Goal: Task Accomplishment & Management: Manage account settings

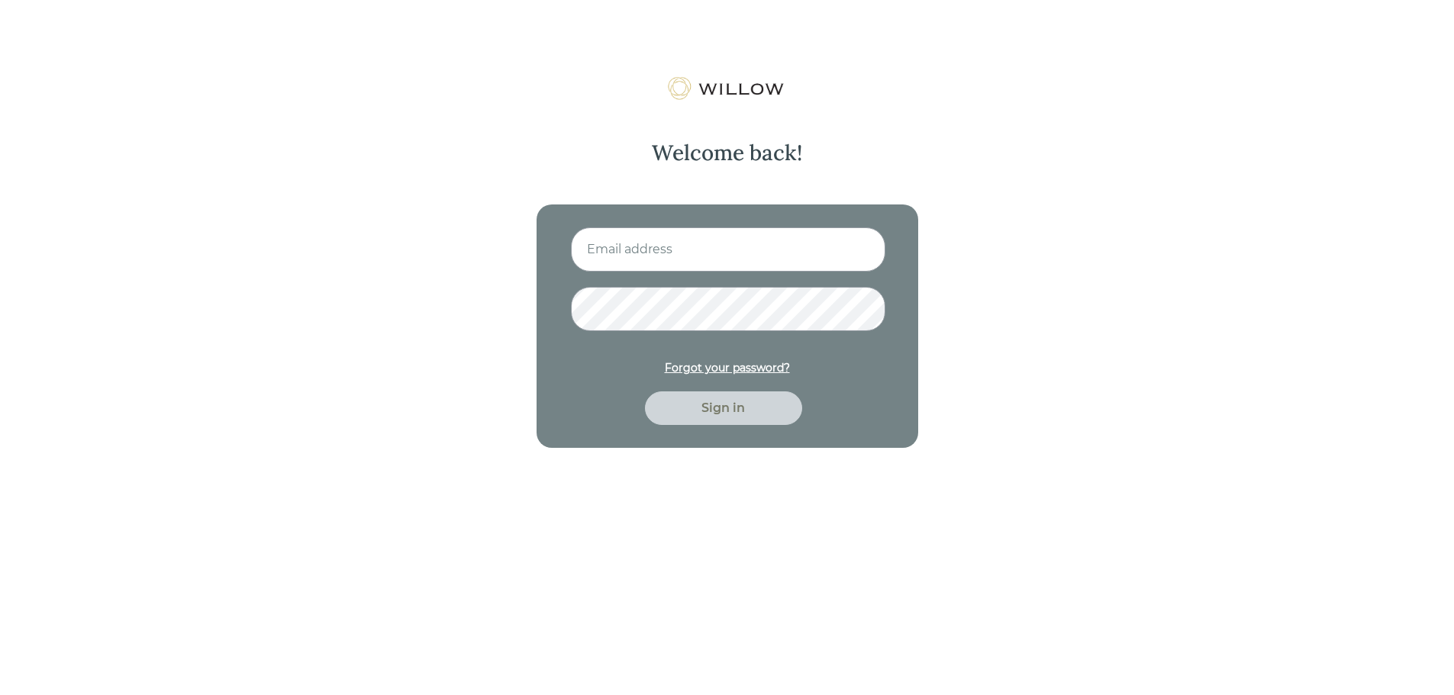
type input "[PERSON_NAME][EMAIL_ADDRESS][DOMAIN_NAME]"
click at [726, 404] on div "Sign in" at bounding box center [723, 408] width 122 height 18
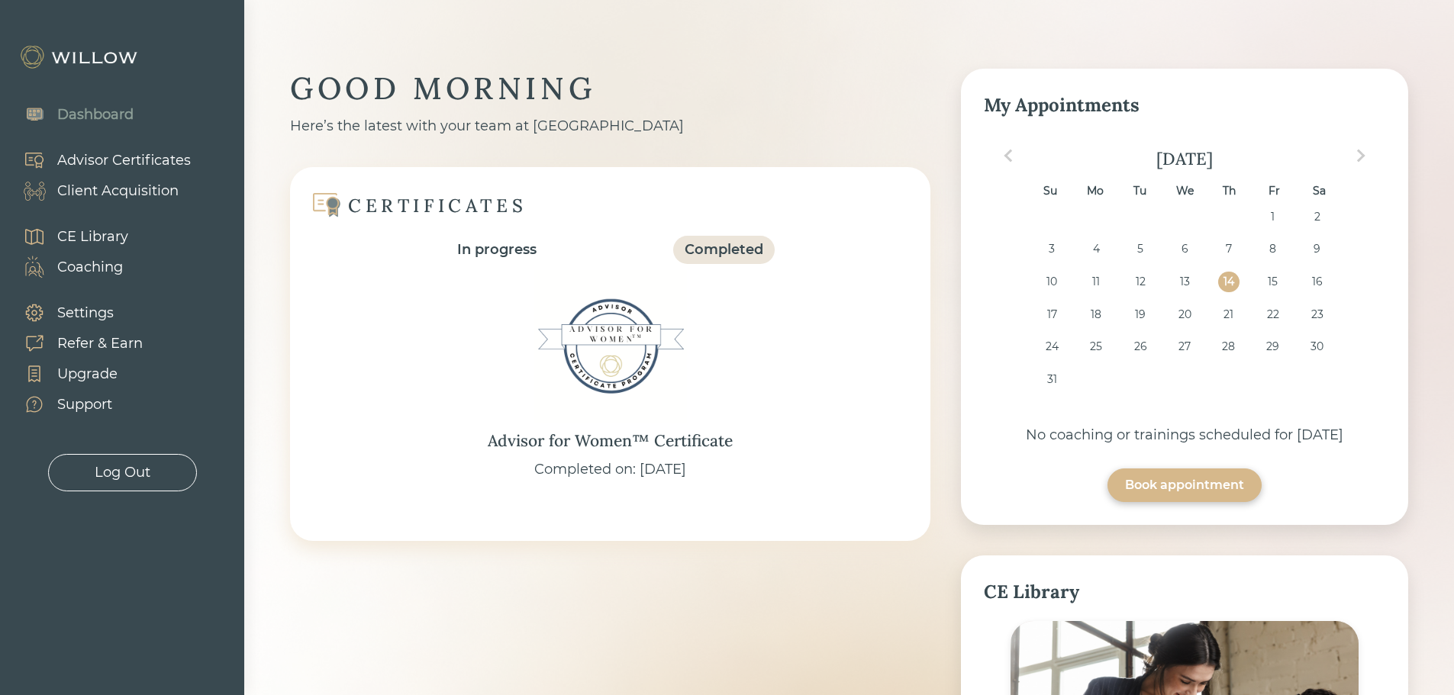
click at [95, 195] on div "Client Acquisition" at bounding box center [117, 191] width 121 height 21
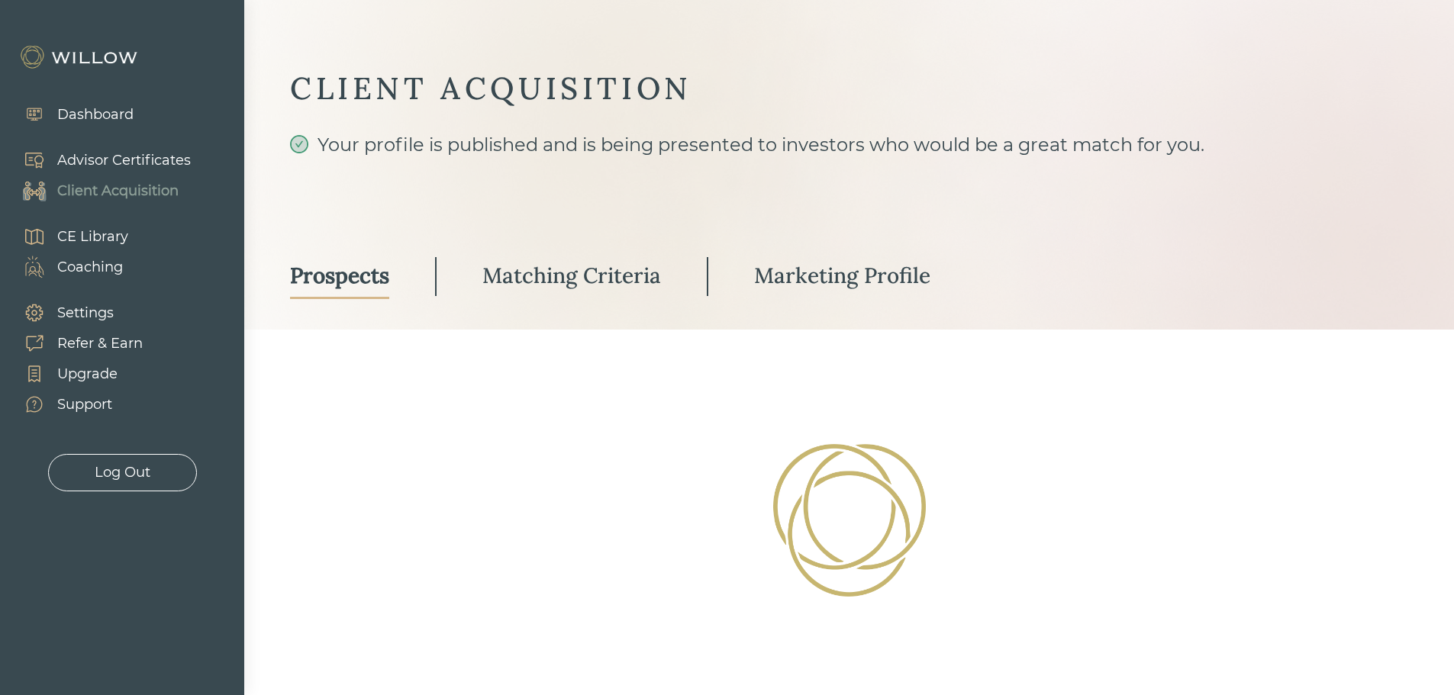
select select "2"
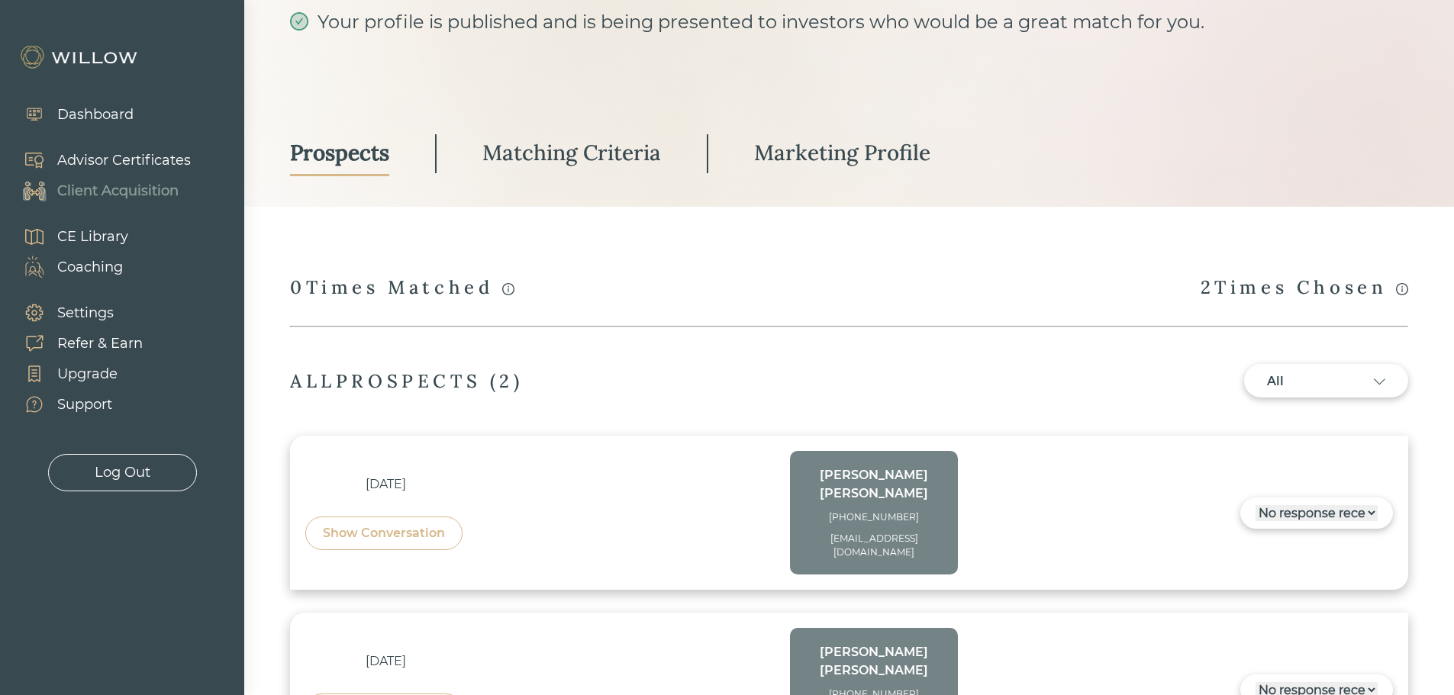
scroll to position [69, 0]
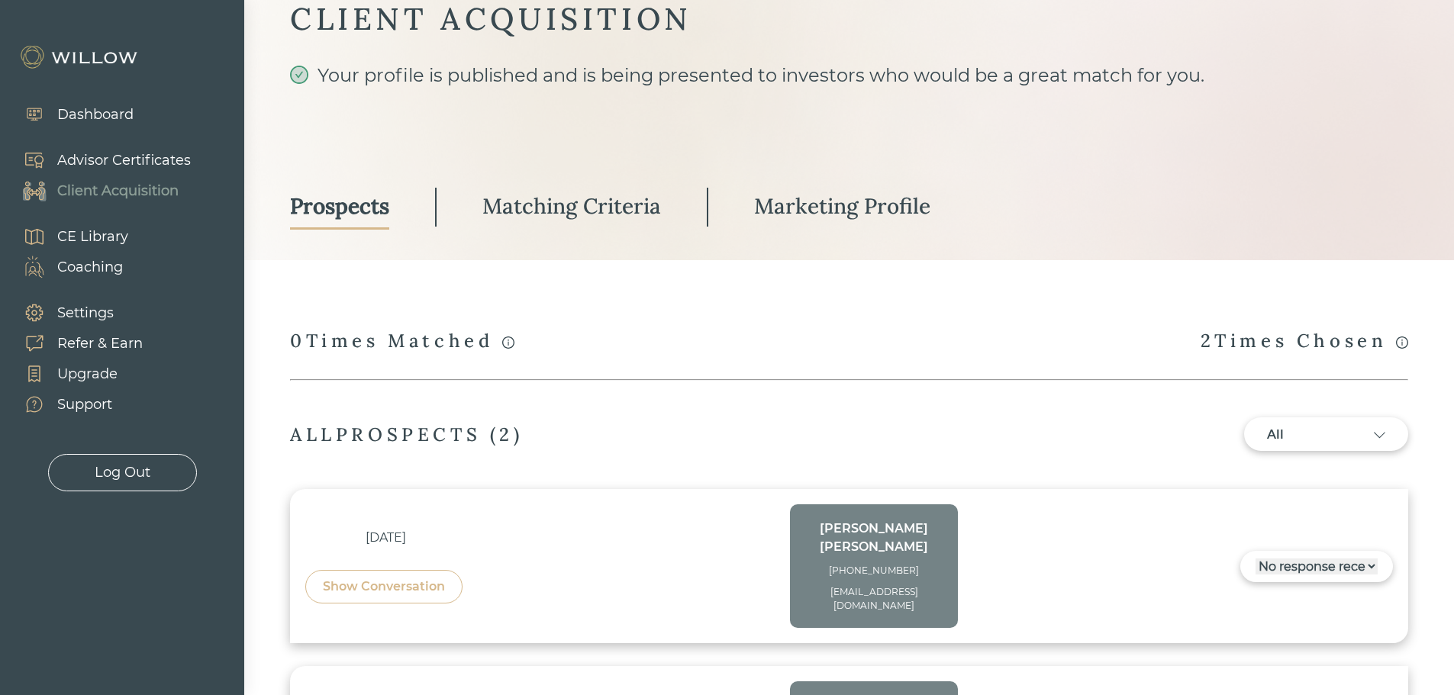
click at [913, 207] on div "Marketing Profile" at bounding box center [842, 205] width 176 height 27
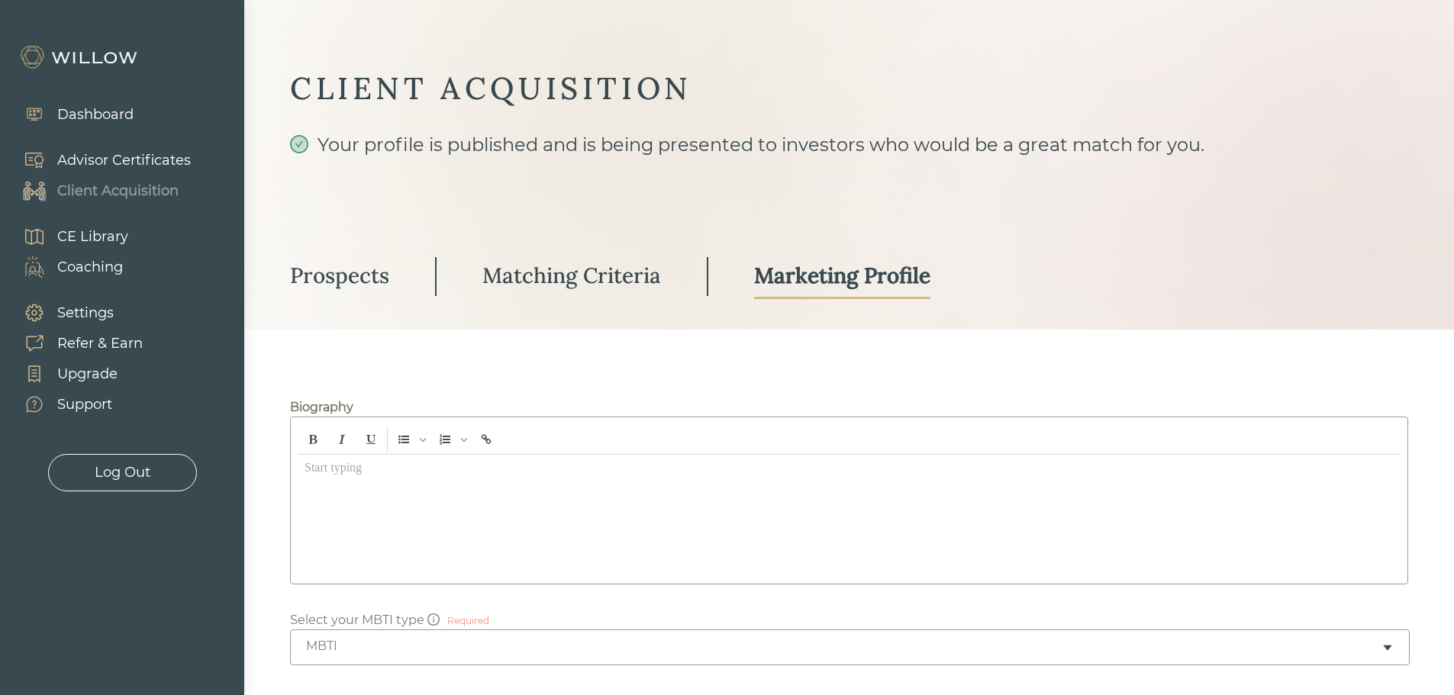
type input "[URL][DOMAIN_NAME]"
type input "[PERSON_NAME] Wealth Management"
type input "[STREET_ADDRESS]"
type input "6856627"
type input "304262"
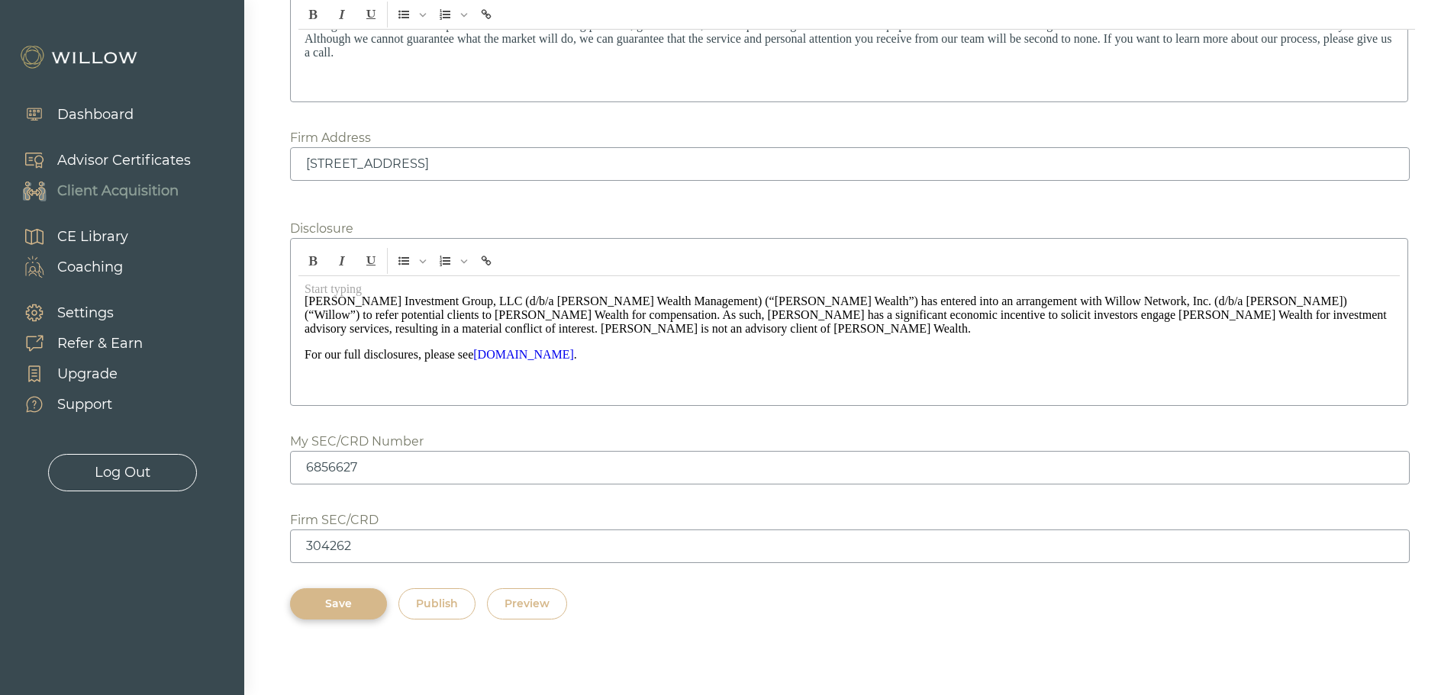
scroll to position [1984, 0]
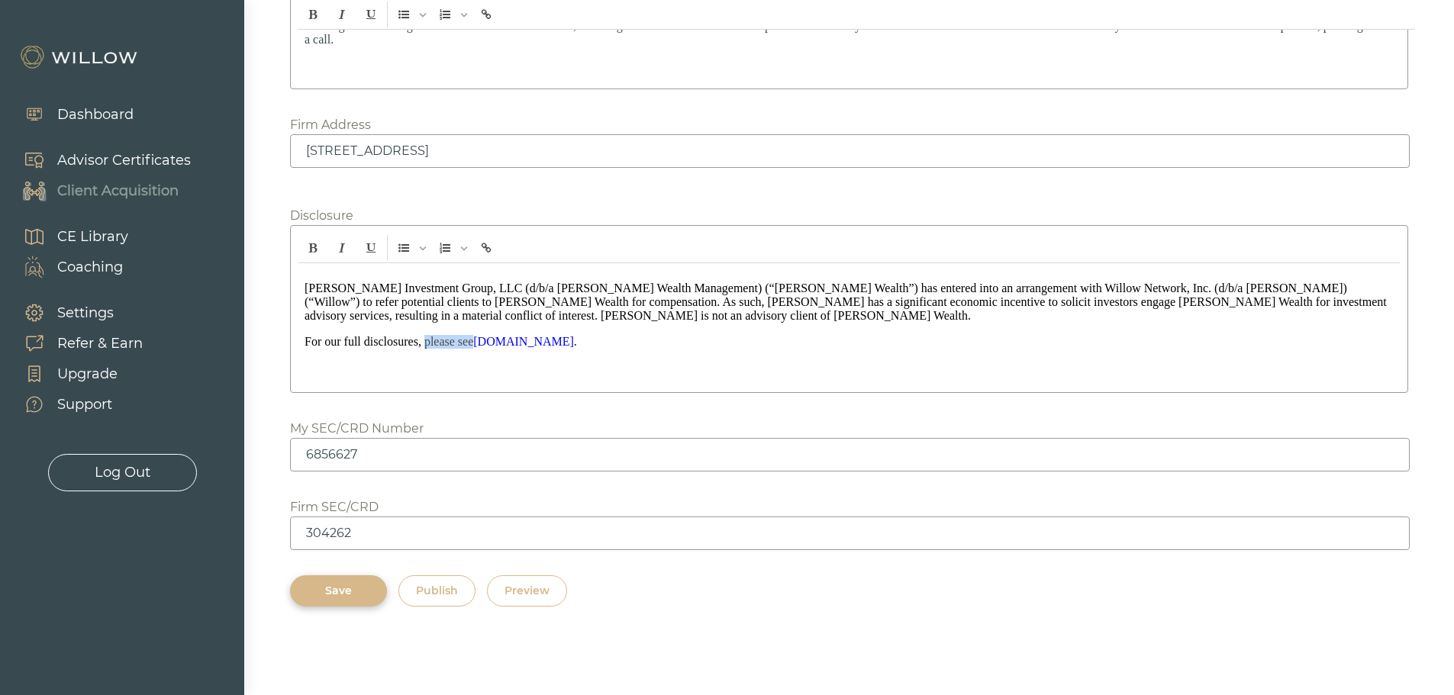
drag, startPoint x: 425, startPoint y: 340, endPoint x: 473, endPoint y: 338, distance: 48.1
click at [473, 338] on span "For our full disclosures, please see [DOMAIN_NAME] ." at bounding box center [440, 341] width 272 height 13
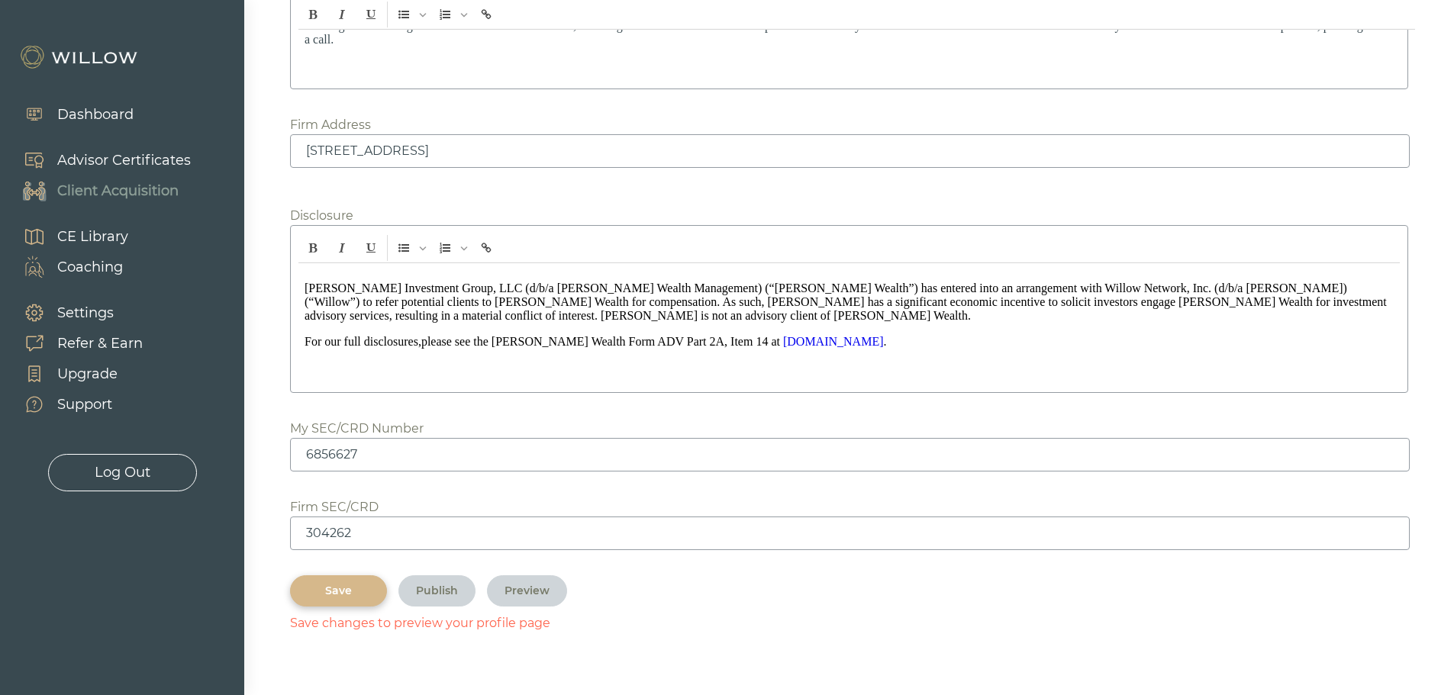
click at [350, 588] on div "Save" at bounding box center [338, 591] width 62 height 16
drag, startPoint x: 716, startPoint y: 343, endPoint x: 818, endPoint y: 343, distance: 102.2
click at [818, 343] on link "[DOMAIN_NAME]" at bounding box center [833, 341] width 101 height 13
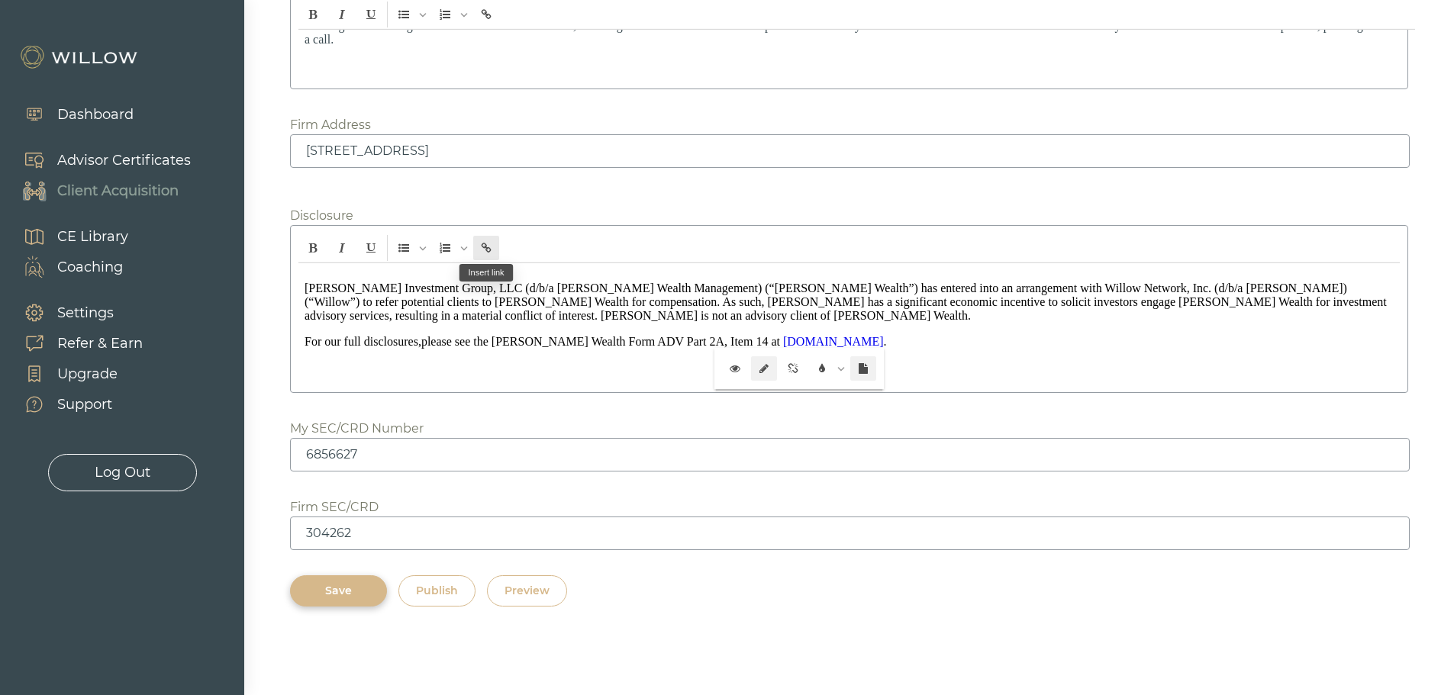
click at [489, 251] on icon "Insert link" at bounding box center [486, 248] width 10 height 10
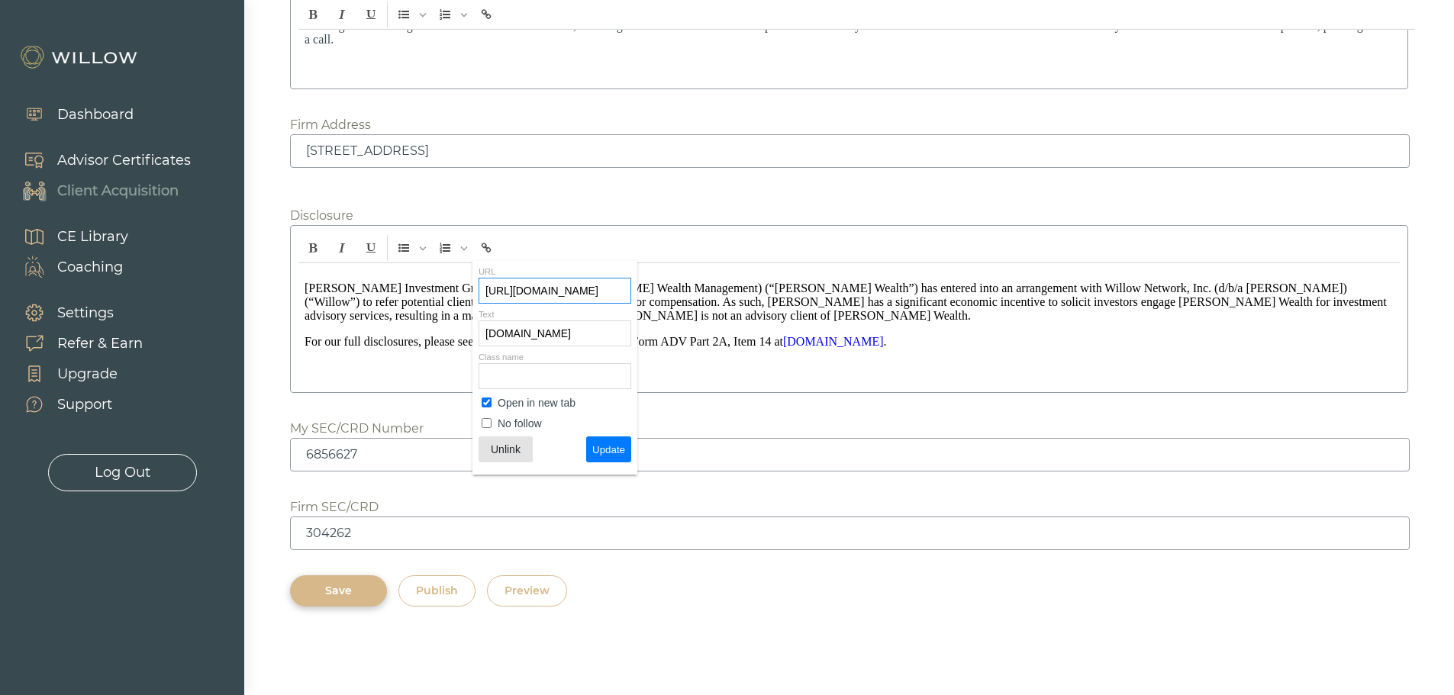
scroll to position [0, 226]
drag, startPoint x: 586, startPoint y: 285, endPoint x: 665, endPoint y: 288, distance: 78.6
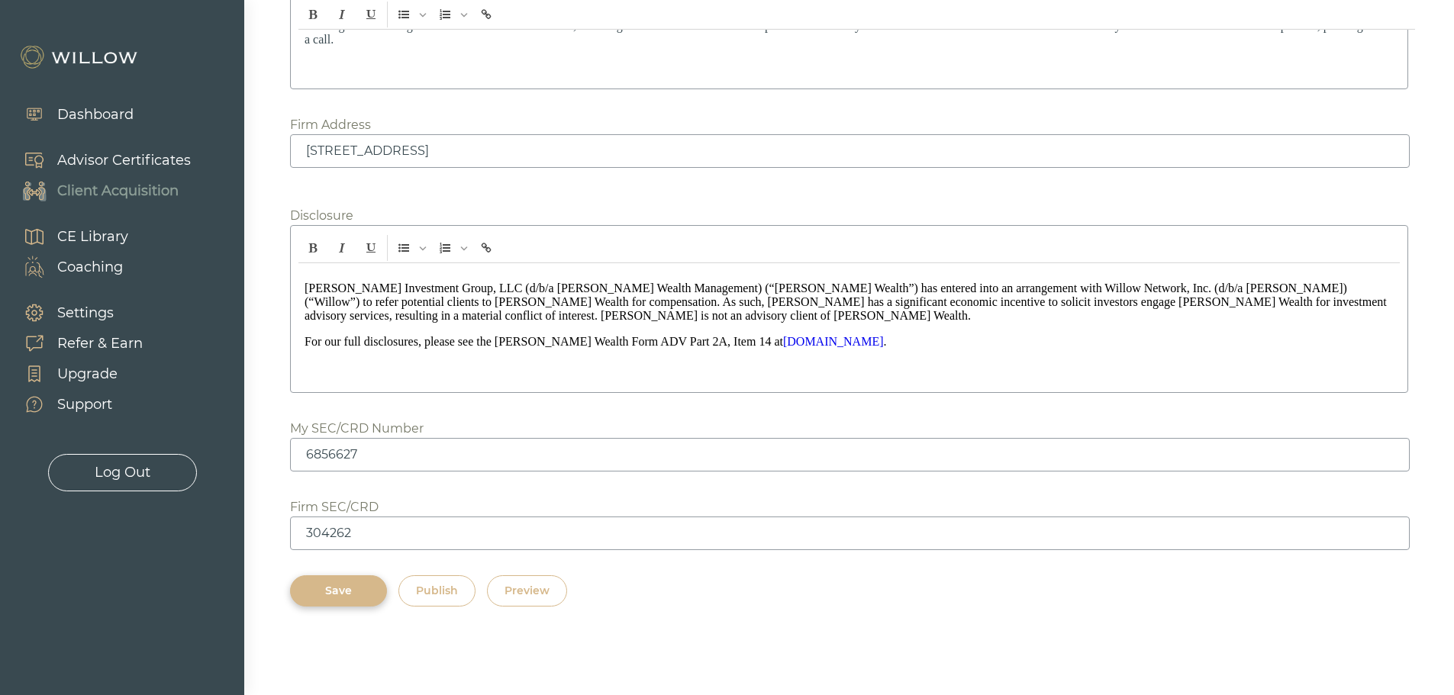
click at [926, 375] on div "[PERSON_NAME] Investment Group, LLC (d/b/a [PERSON_NAME] Wealth Management) (“[…" at bounding box center [848, 323] width 1101 height 121
click at [359, 594] on div "Save" at bounding box center [338, 591] width 62 height 16
